Goal: Information Seeking & Learning: Learn about a topic

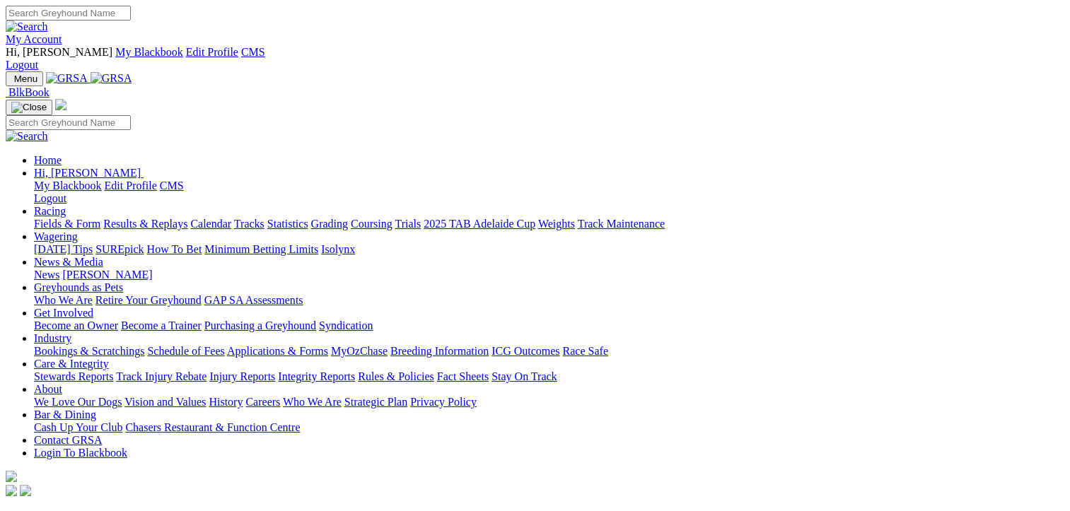
click at [231, 218] on link "Calendar" at bounding box center [210, 224] width 41 height 12
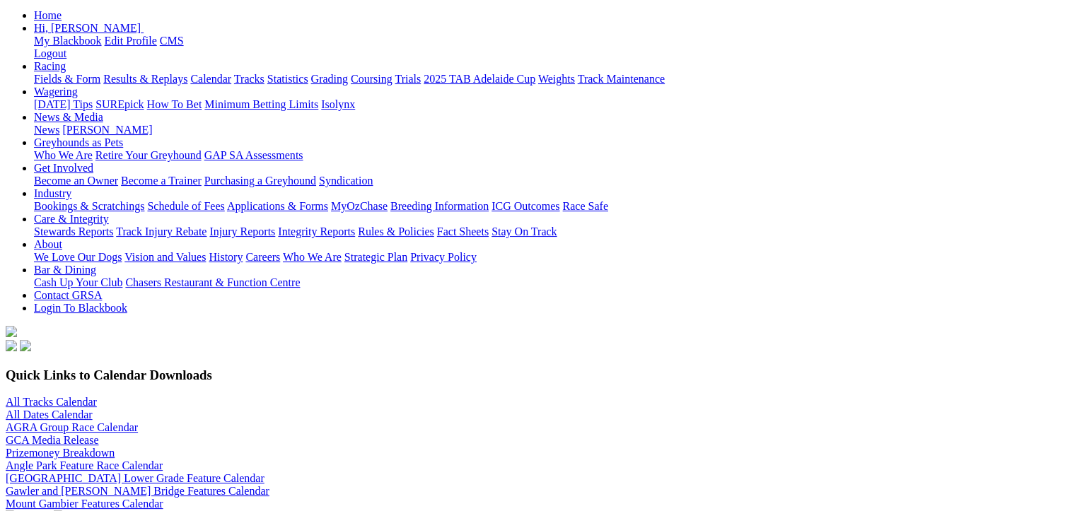
scroll to position [283, 0]
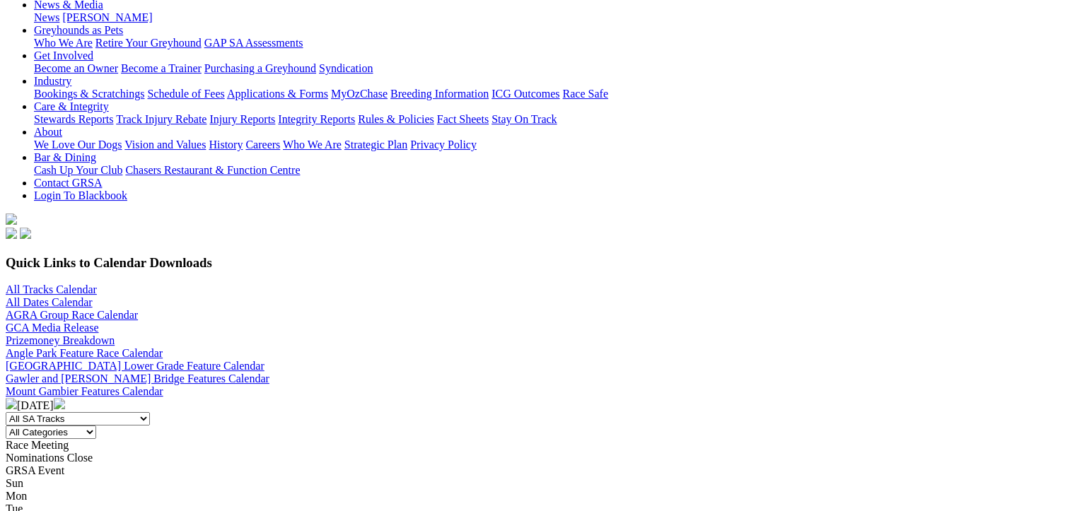
click at [65, 398] on img at bounding box center [59, 403] width 11 height 11
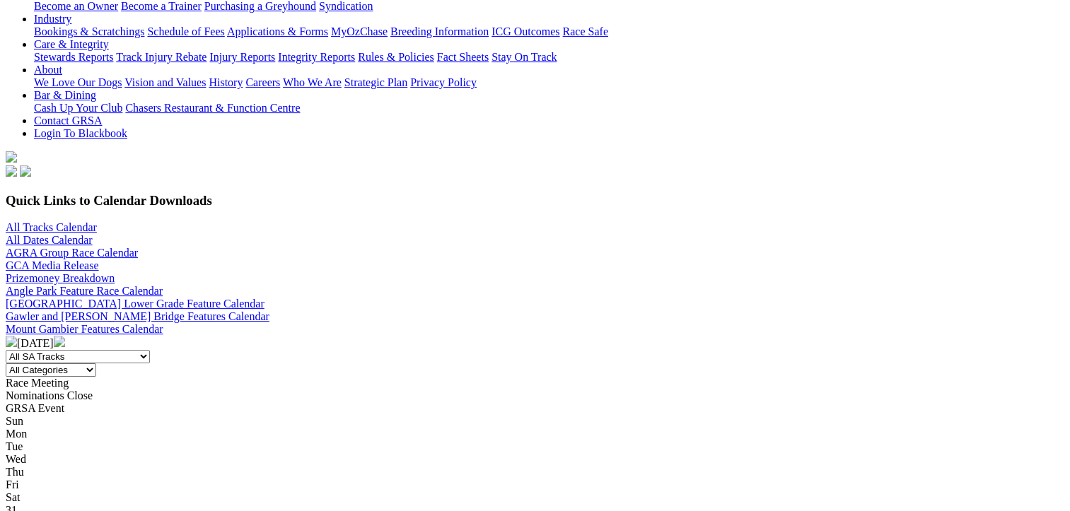
scroll to position [354, 0]
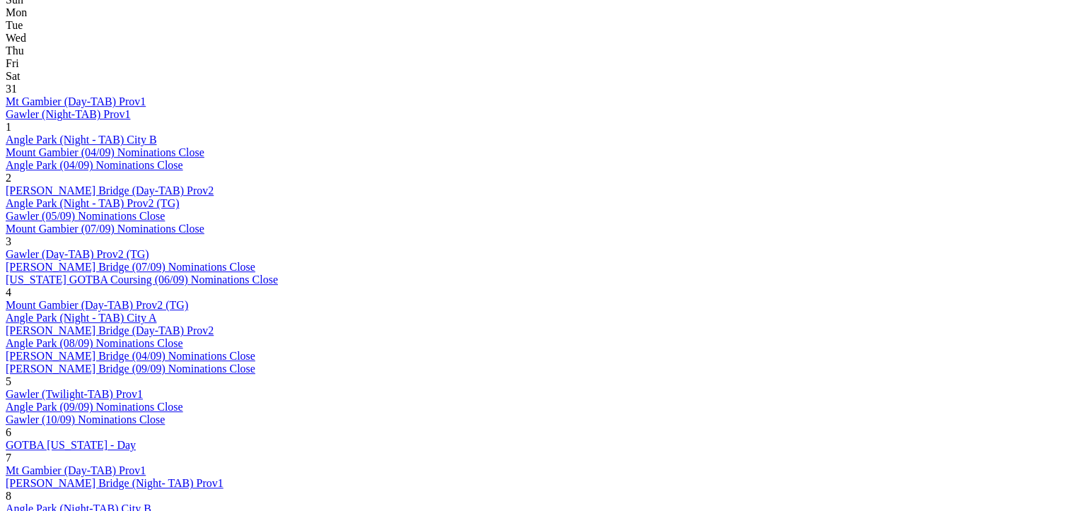
scroll to position [849, 0]
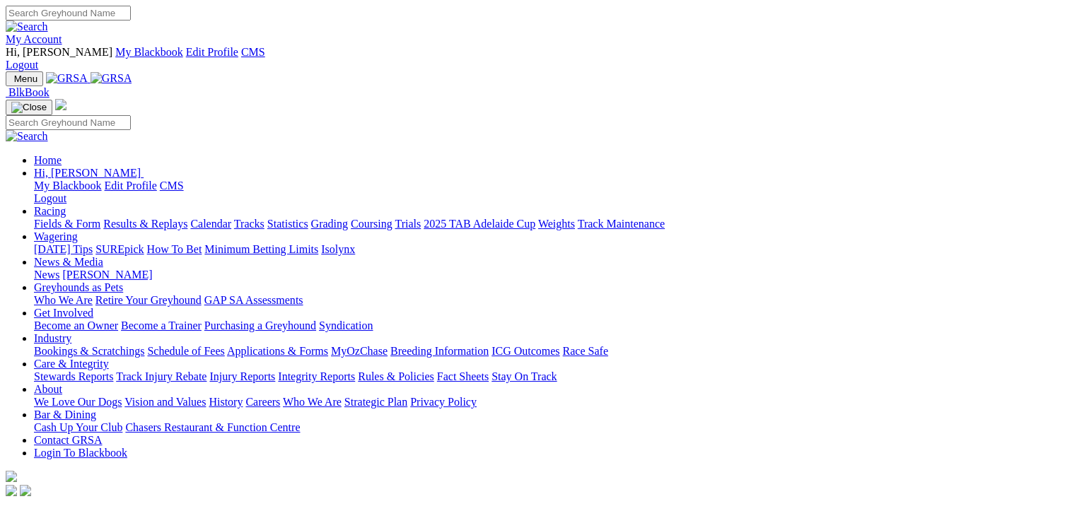
click at [66, 205] on link "Racing" at bounding box center [50, 211] width 32 height 12
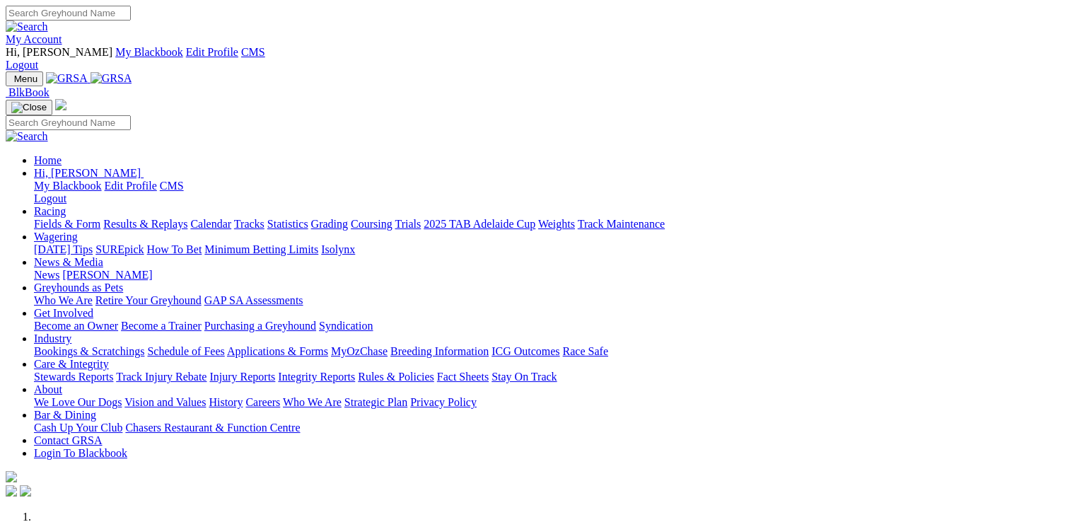
click at [66, 205] on link "Racing" at bounding box center [50, 211] width 32 height 12
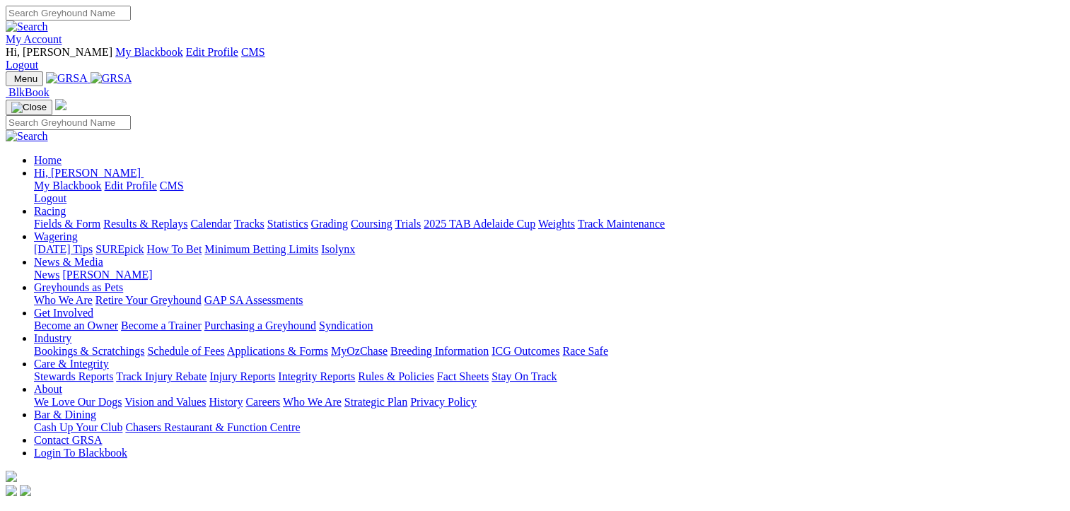
click at [231, 218] on link "Calendar" at bounding box center [210, 224] width 41 height 12
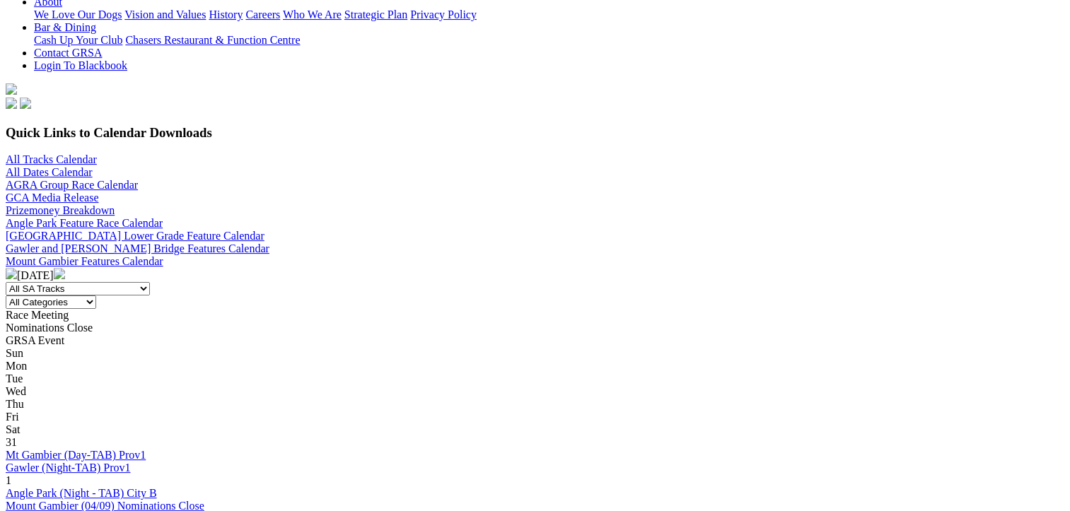
scroll to position [283, 0]
